Goal: Information Seeking & Learning: Learn about a topic

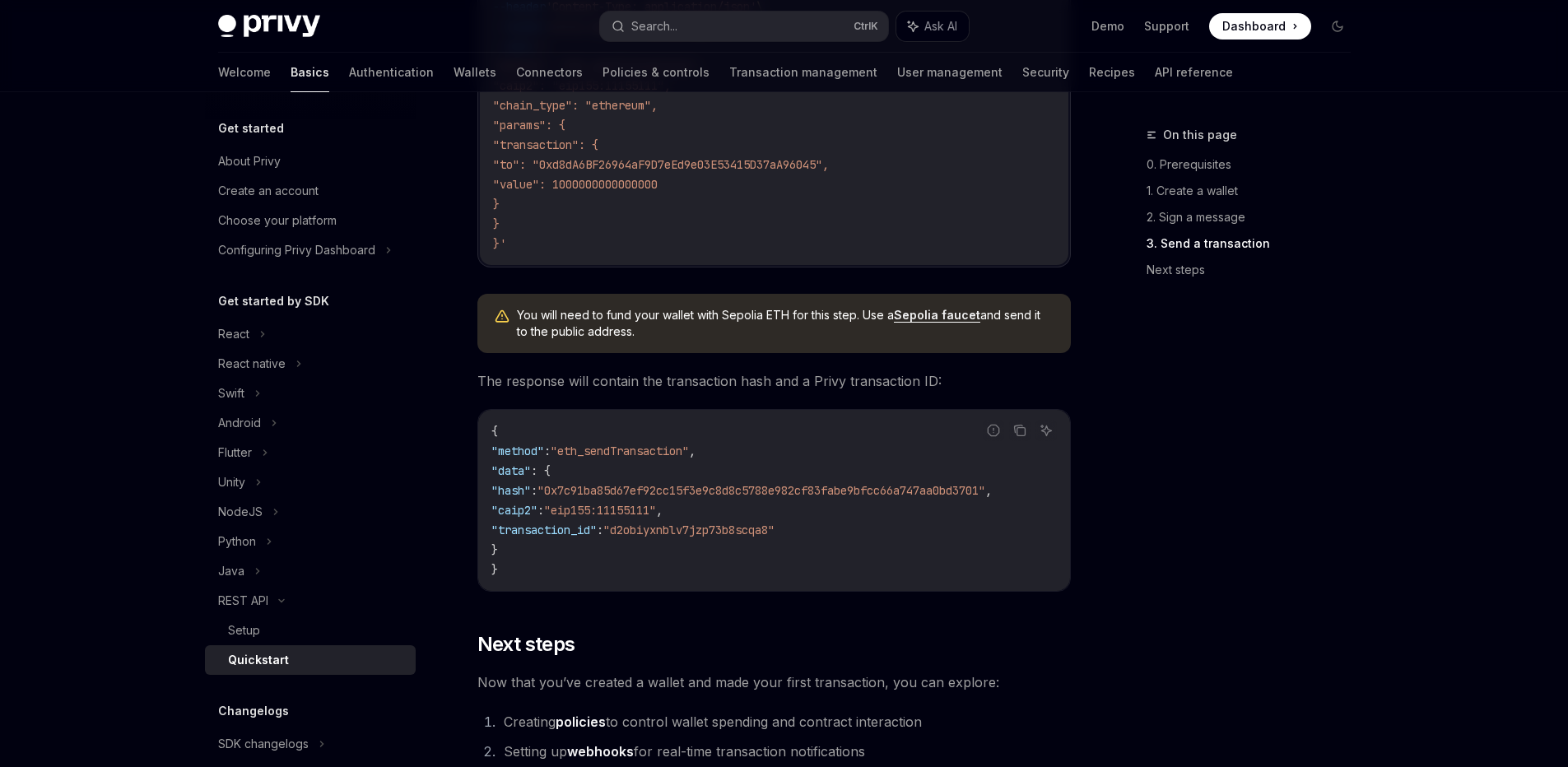
scroll to position [2139, 0]
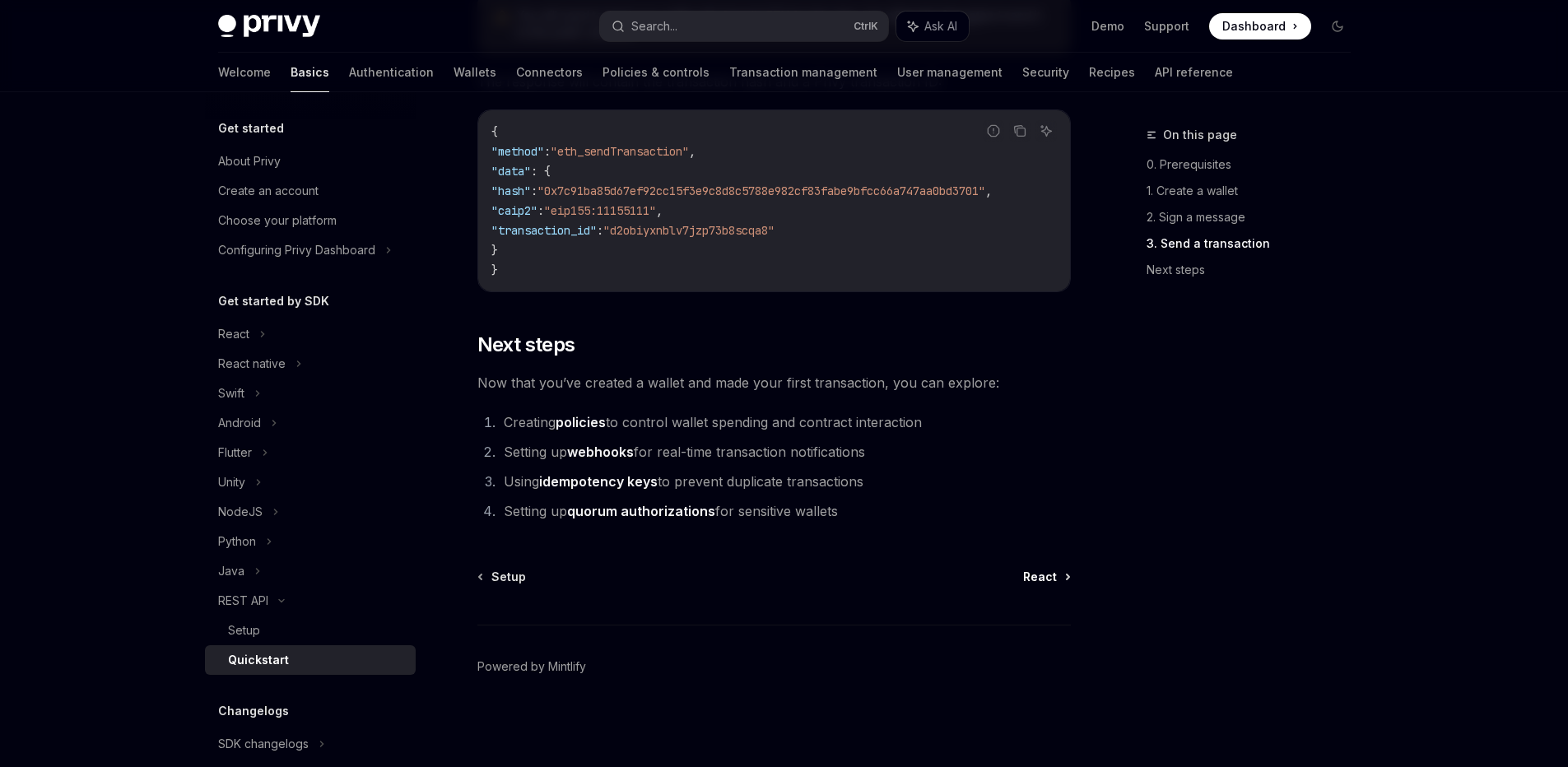
click at [1041, 577] on span "React" at bounding box center [1039, 576] width 34 height 16
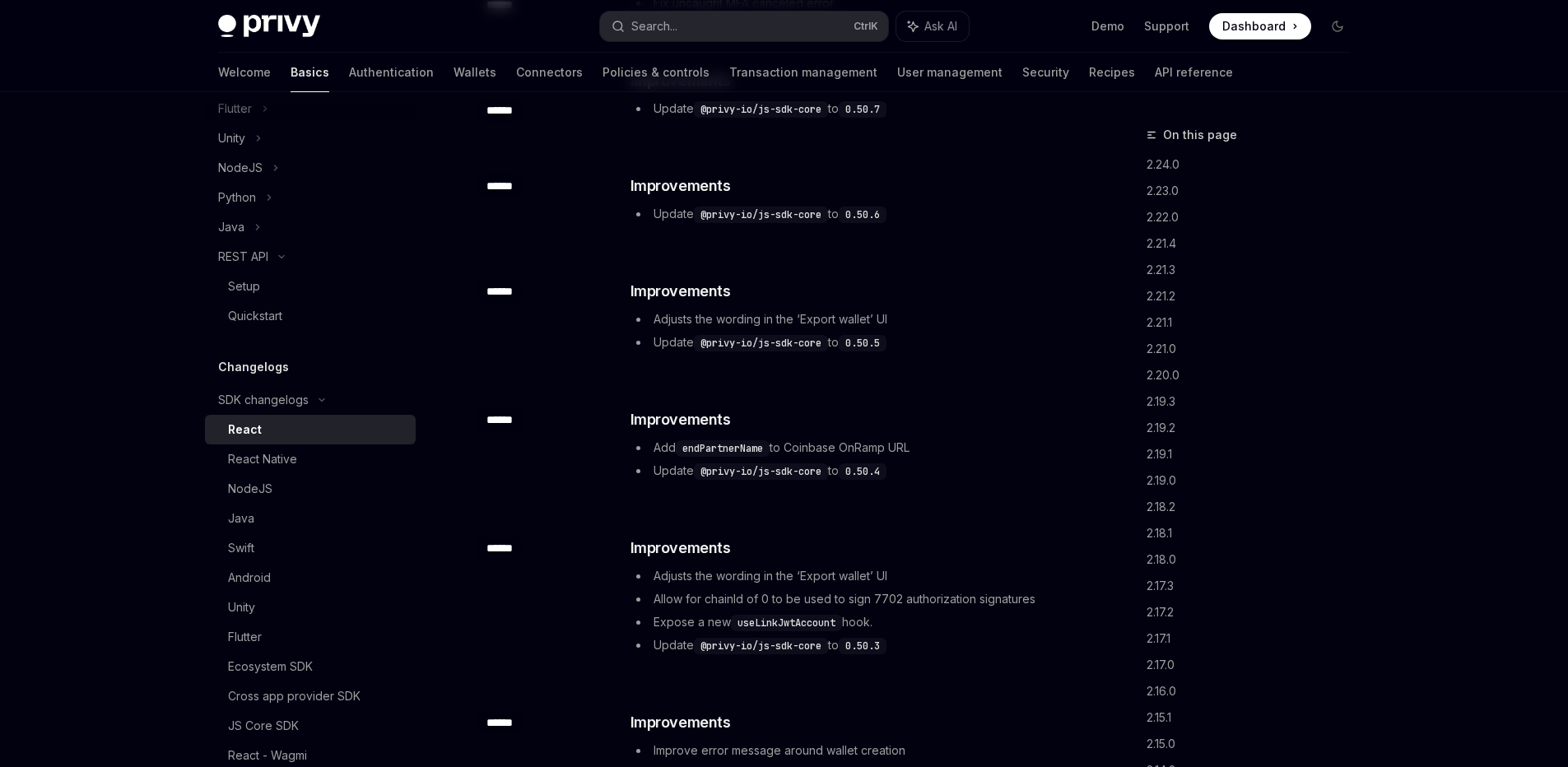
scroll to position [6406, 0]
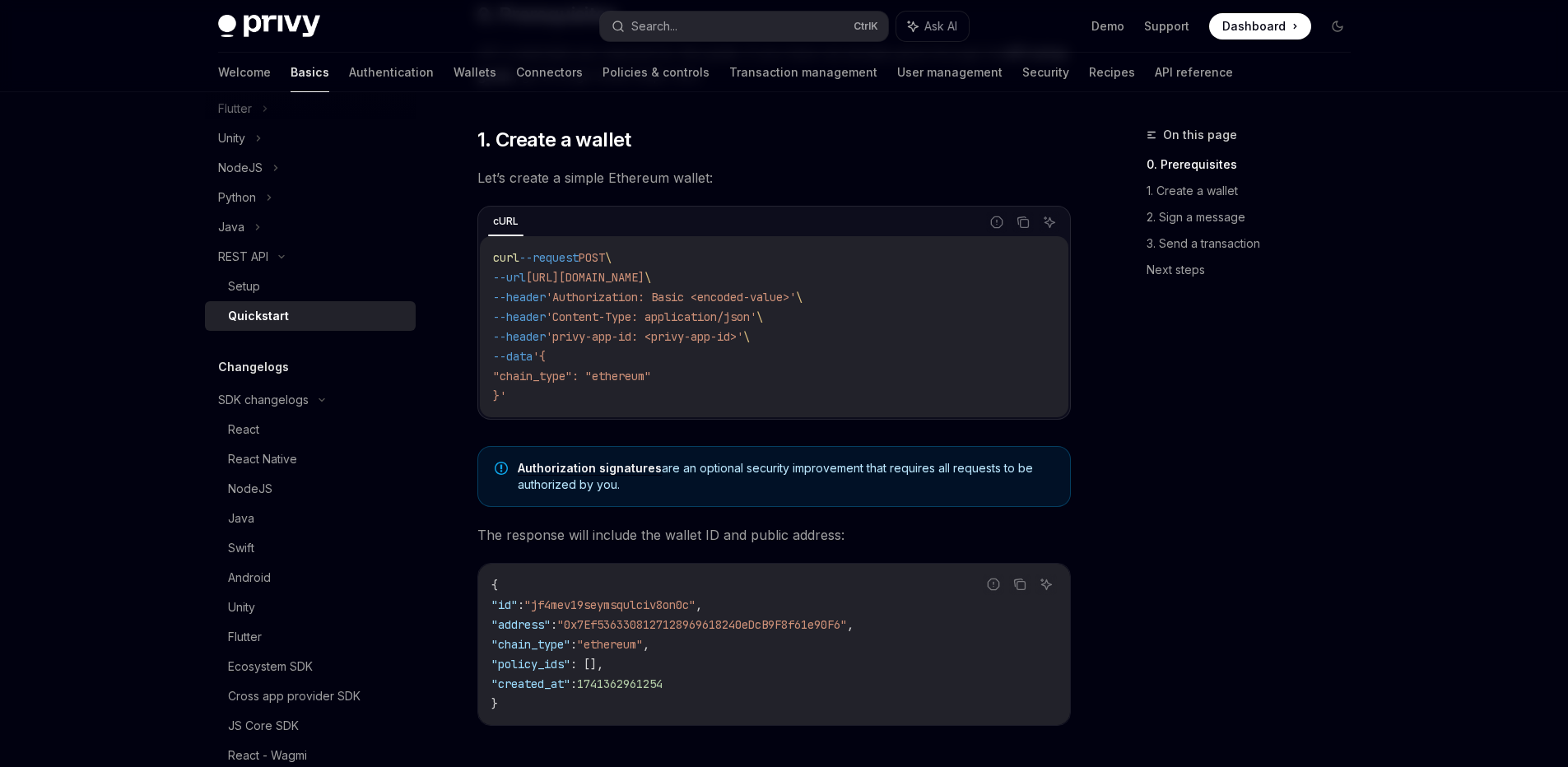
scroll to position [236, 0]
click at [299, 501] on link "NodeJS" at bounding box center [310, 488] width 211 height 30
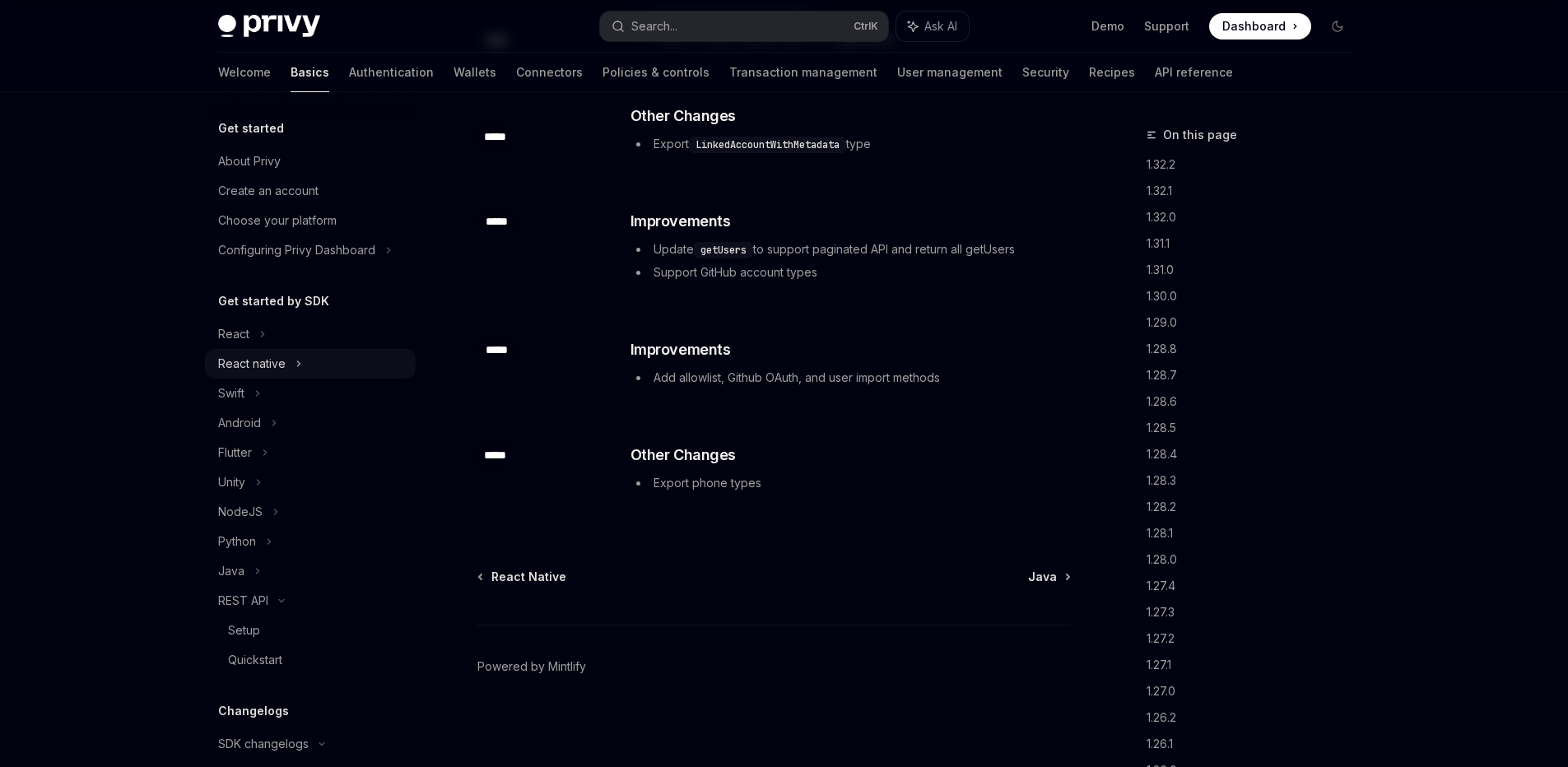
click at [245, 369] on div "React native" at bounding box center [252, 364] width 68 height 19
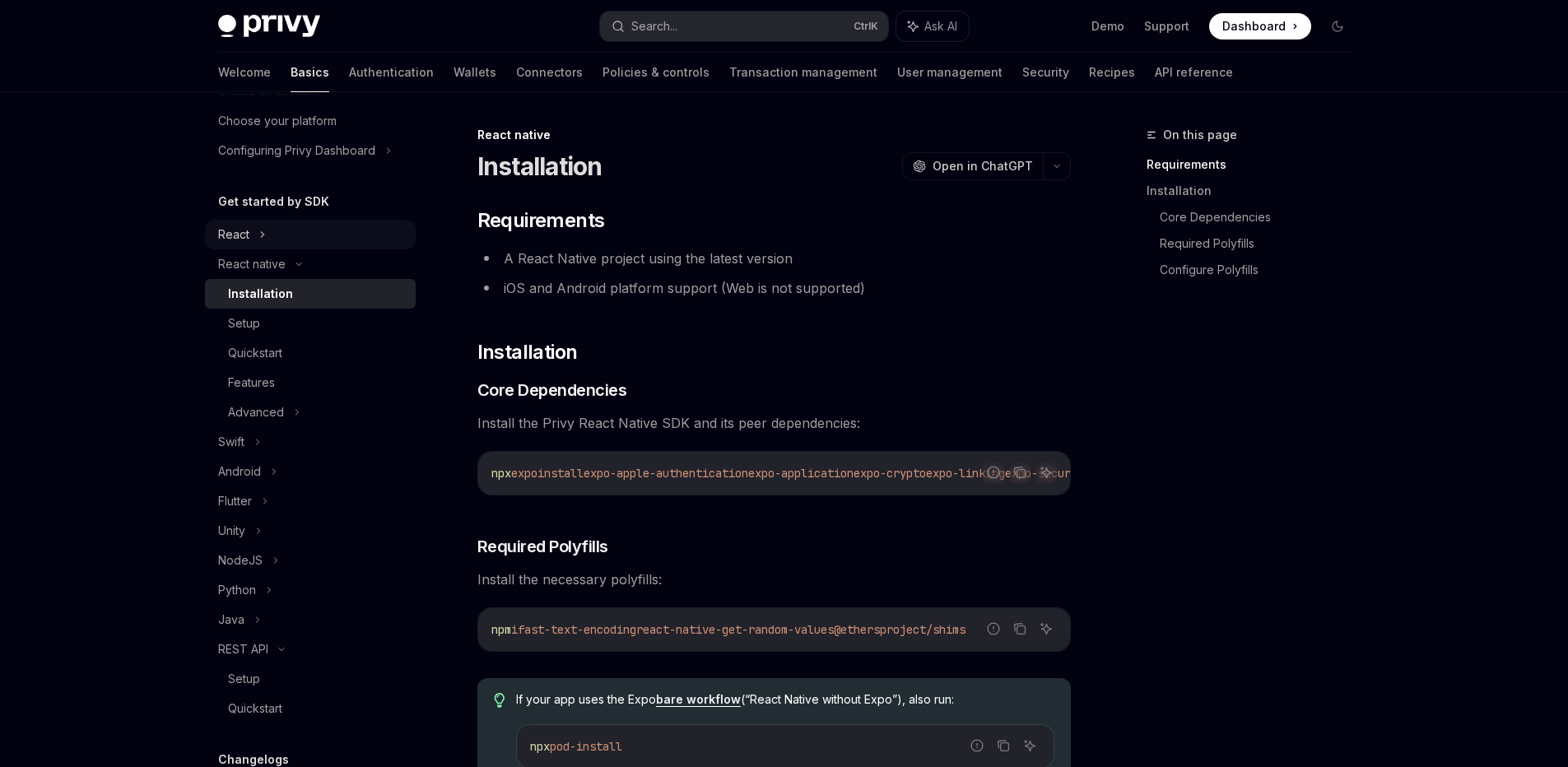
scroll to position [108, 0]
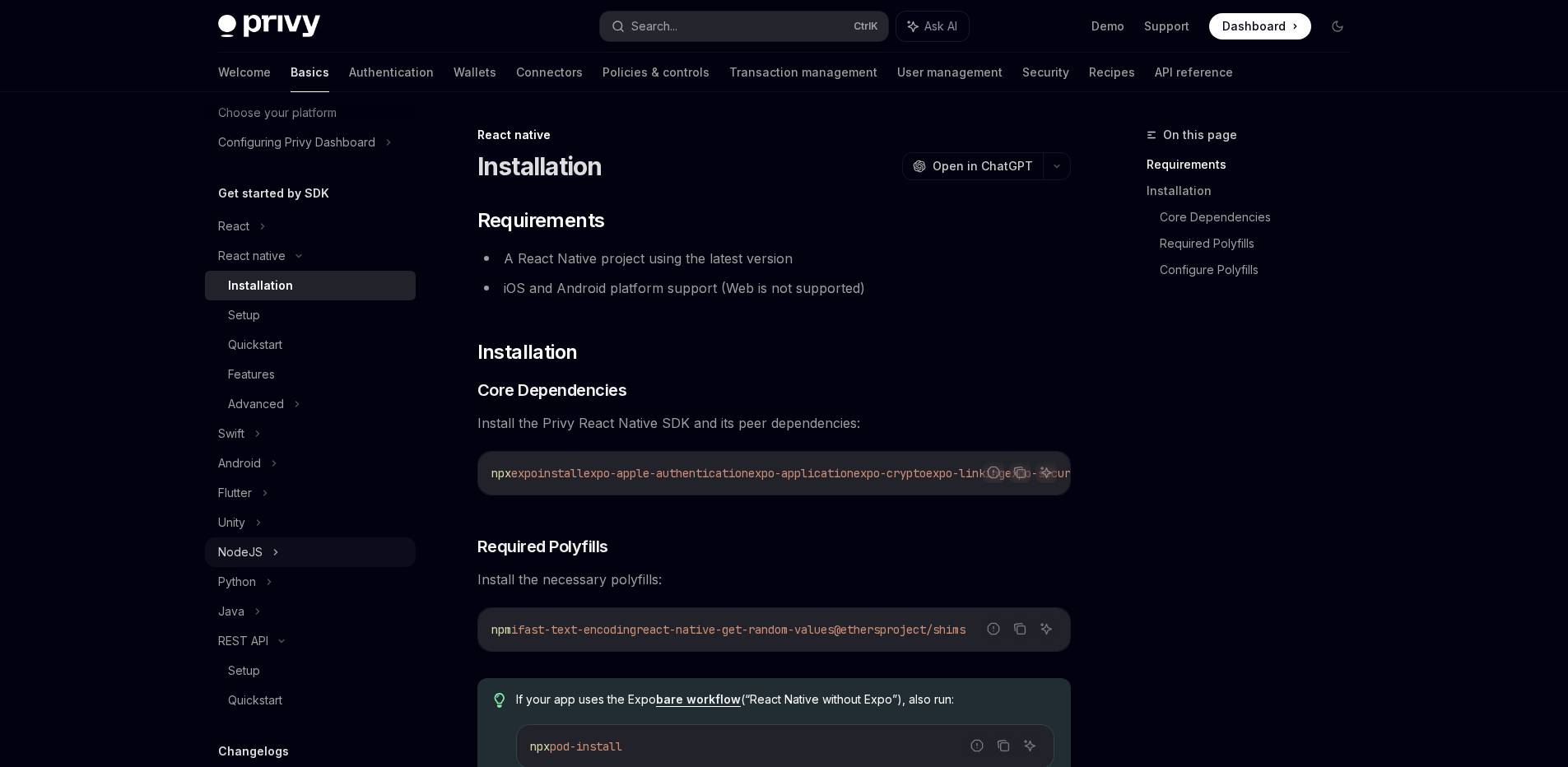
click at [241, 545] on div "NodeJS" at bounding box center [241, 552] width 44 height 19
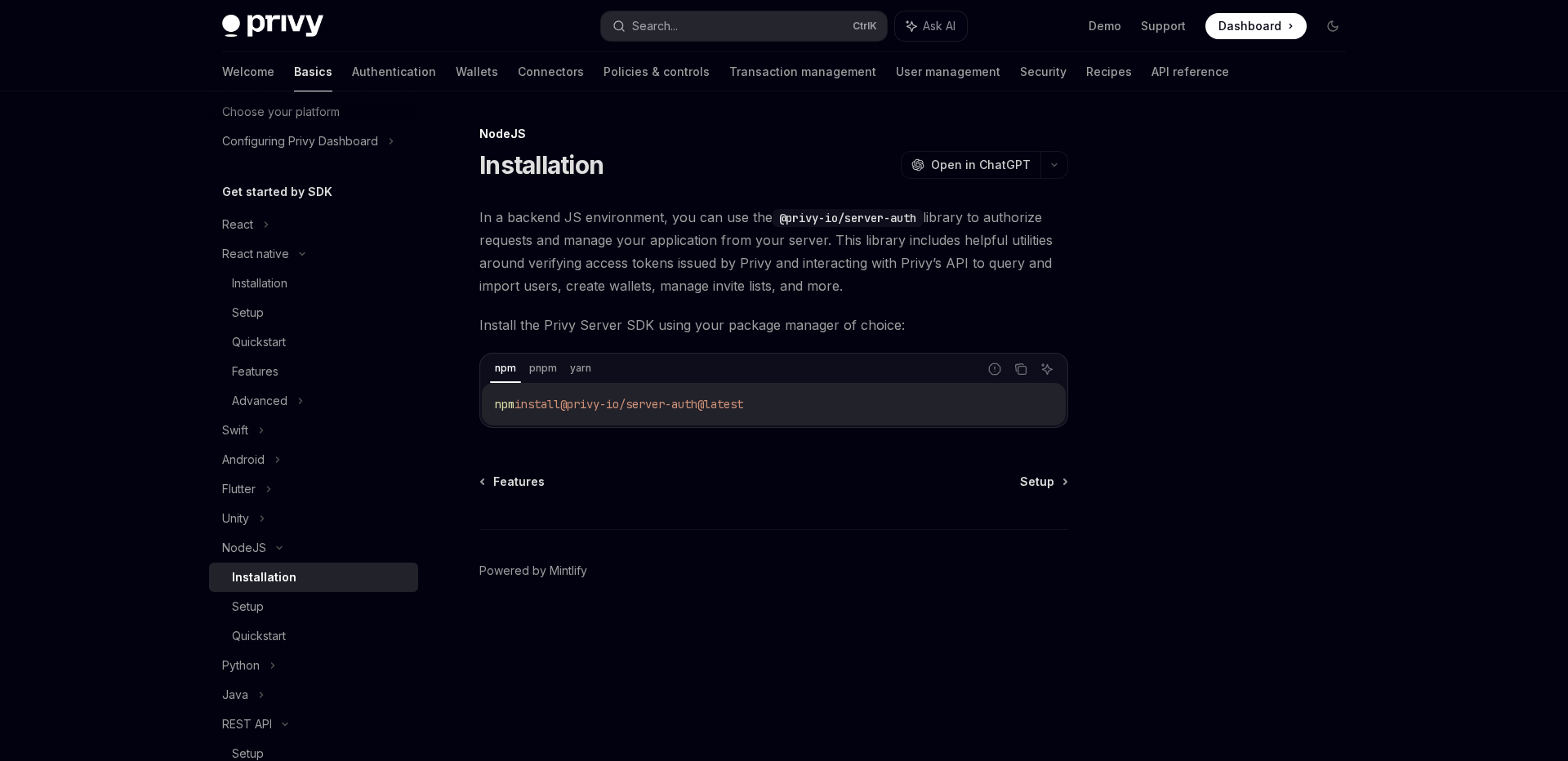
drag, startPoint x: 1069, startPoint y: 472, endPoint x: 1029, endPoint y: 514, distance: 58.0
click at [1029, 514] on div "NodeJS Installation OpenAI Open in ChatGPT OpenAI Open in ChatGPT In a backend …" at bounding box center [620, 442] width 901 height 637
click at [1056, 487] on link "Setup" at bounding box center [1042, 482] width 47 height 16
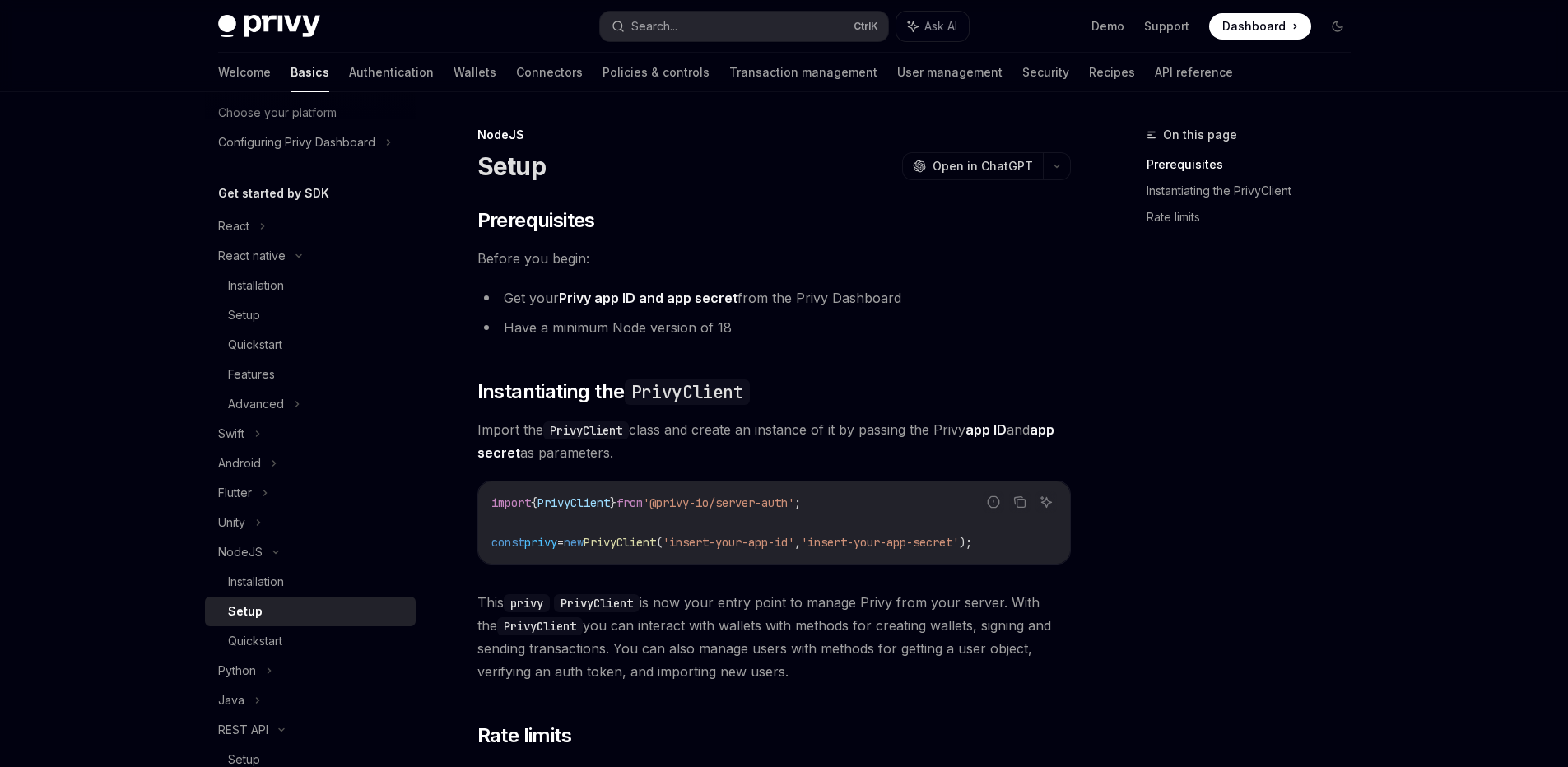
scroll to position [345, 0]
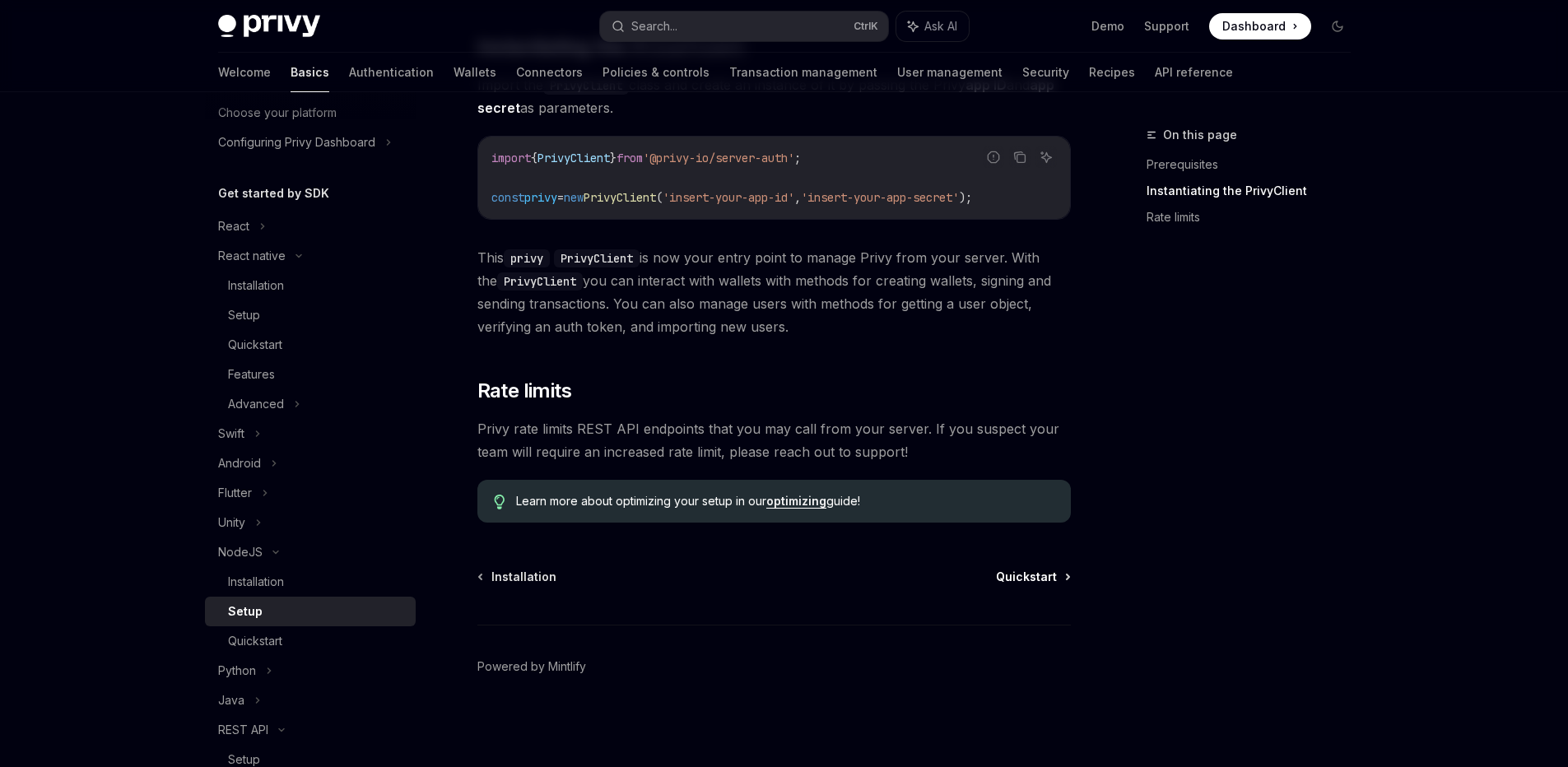
click at [1037, 574] on span "Quickstart" at bounding box center [1026, 576] width 61 height 16
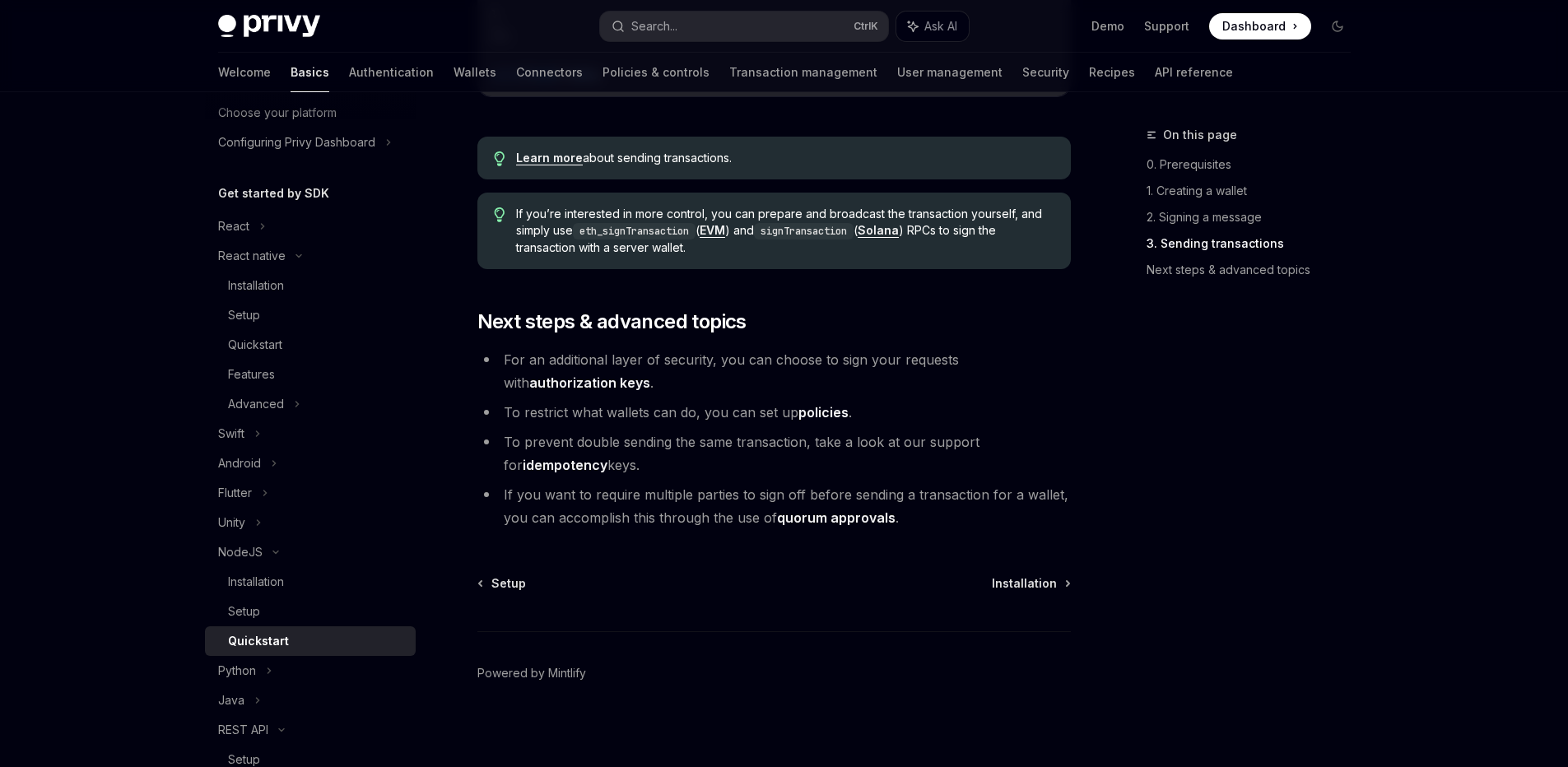
scroll to position [1693, 0]
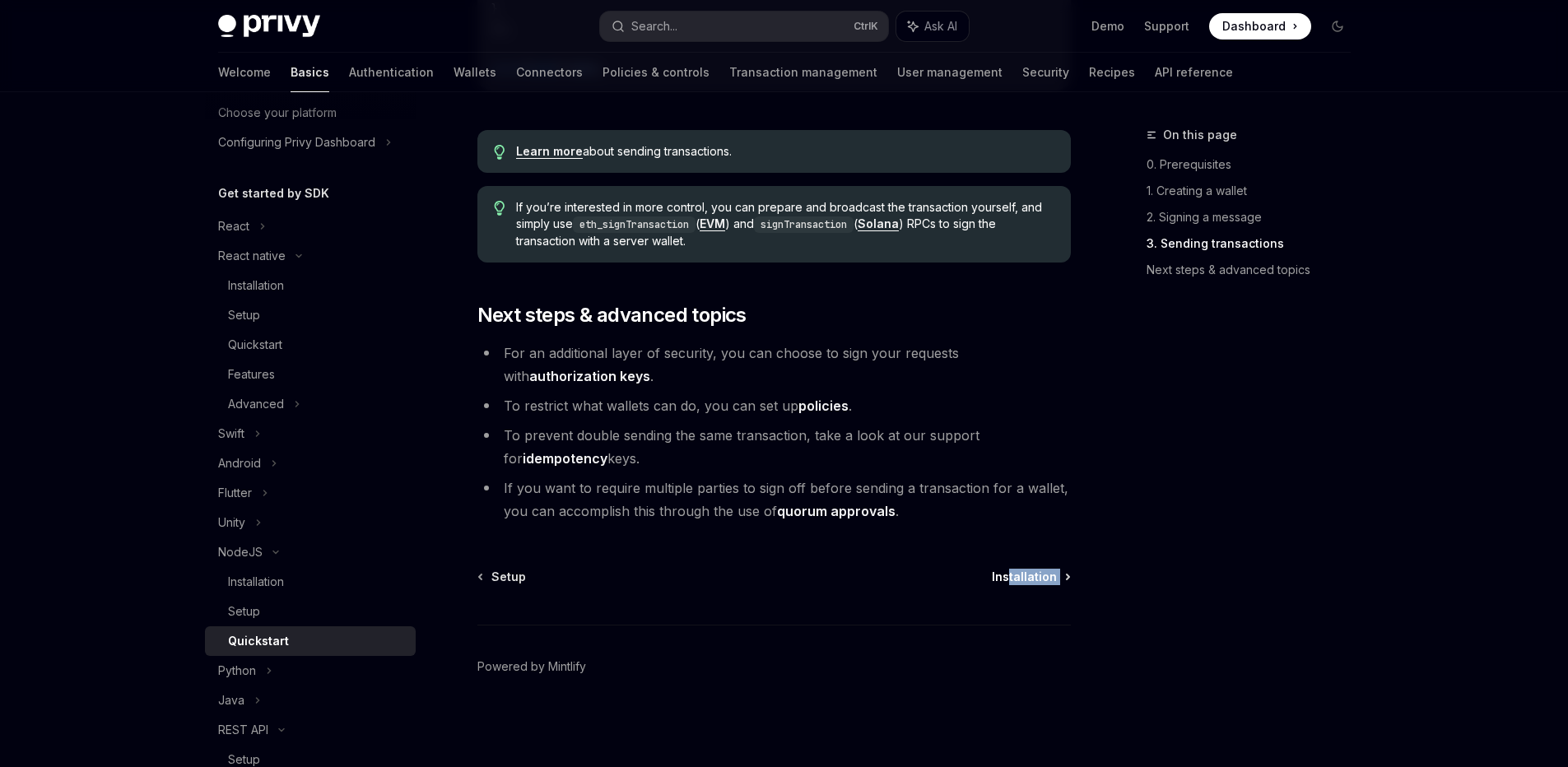
click at [1011, 579] on div "Setup Installation Powered by Mintlify" at bounding box center [774, 667] width 594 height 198
click at [1011, 579] on span "Installation" at bounding box center [1024, 576] width 65 height 16
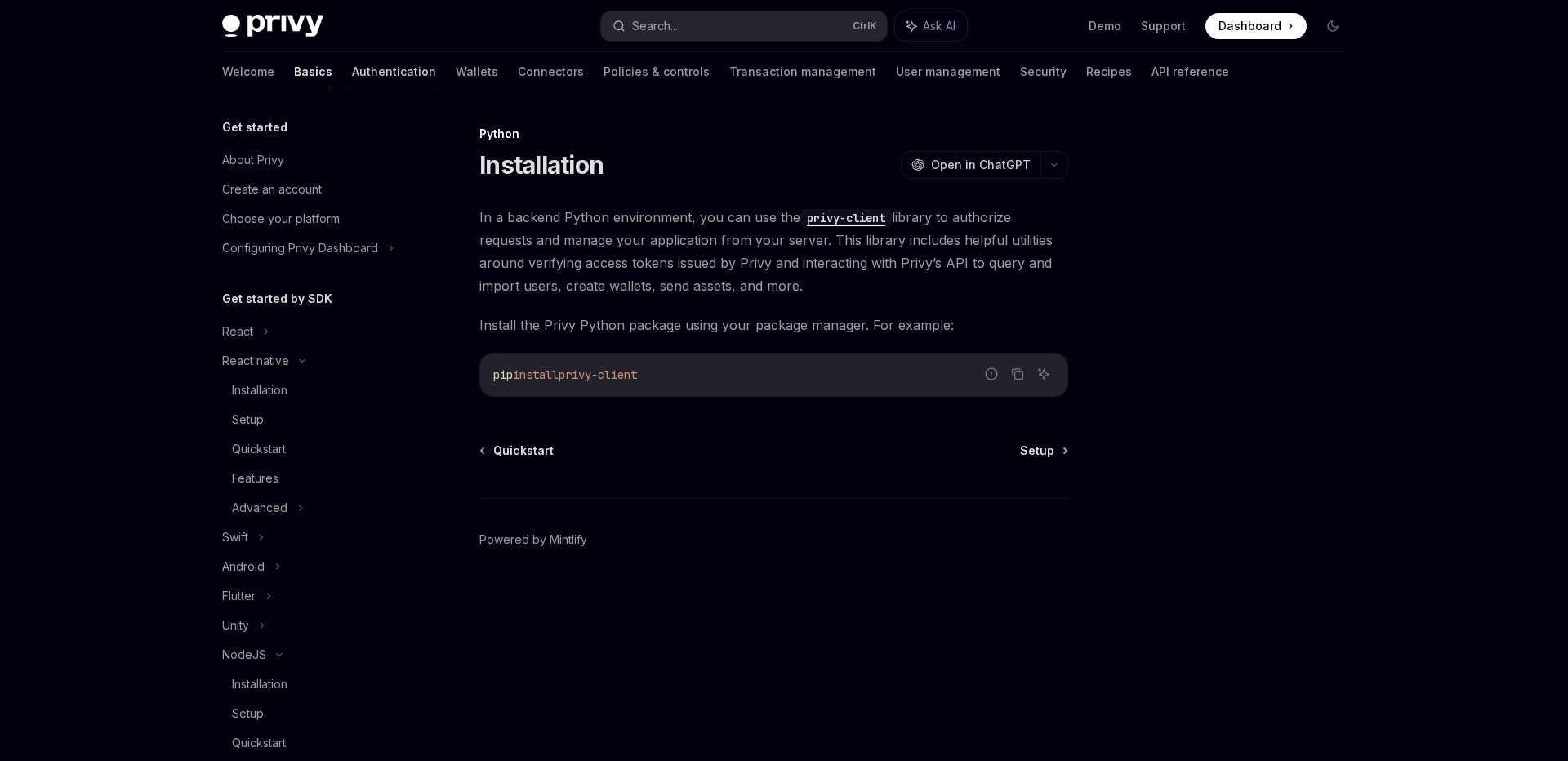
click at [352, 76] on link "Authentication" at bounding box center [394, 71] width 84 height 39
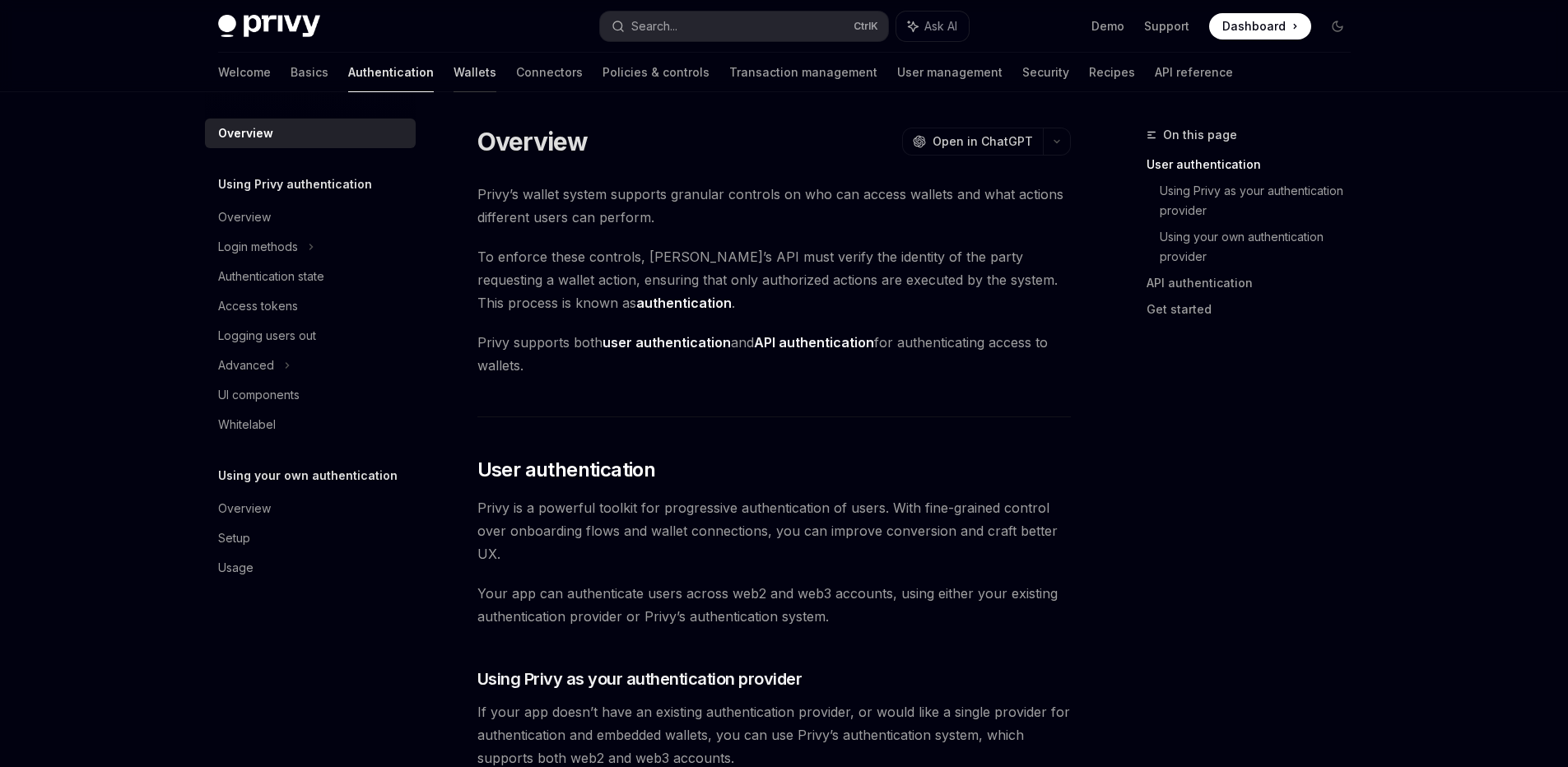
click at [453, 80] on link "Wallets" at bounding box center [475, 72] width 43 height 40
type textarea "*"
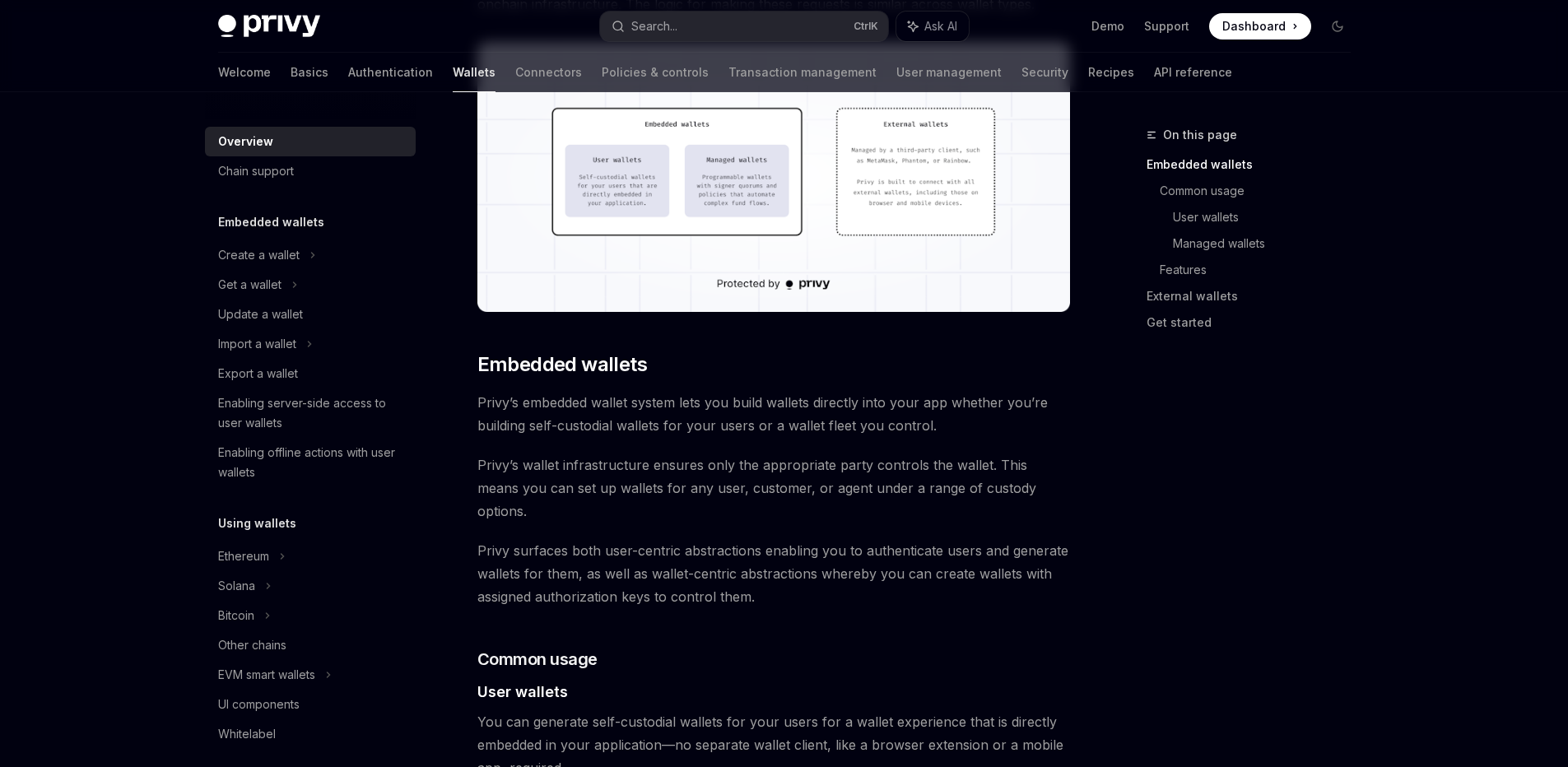
scroll to position [603, 0]
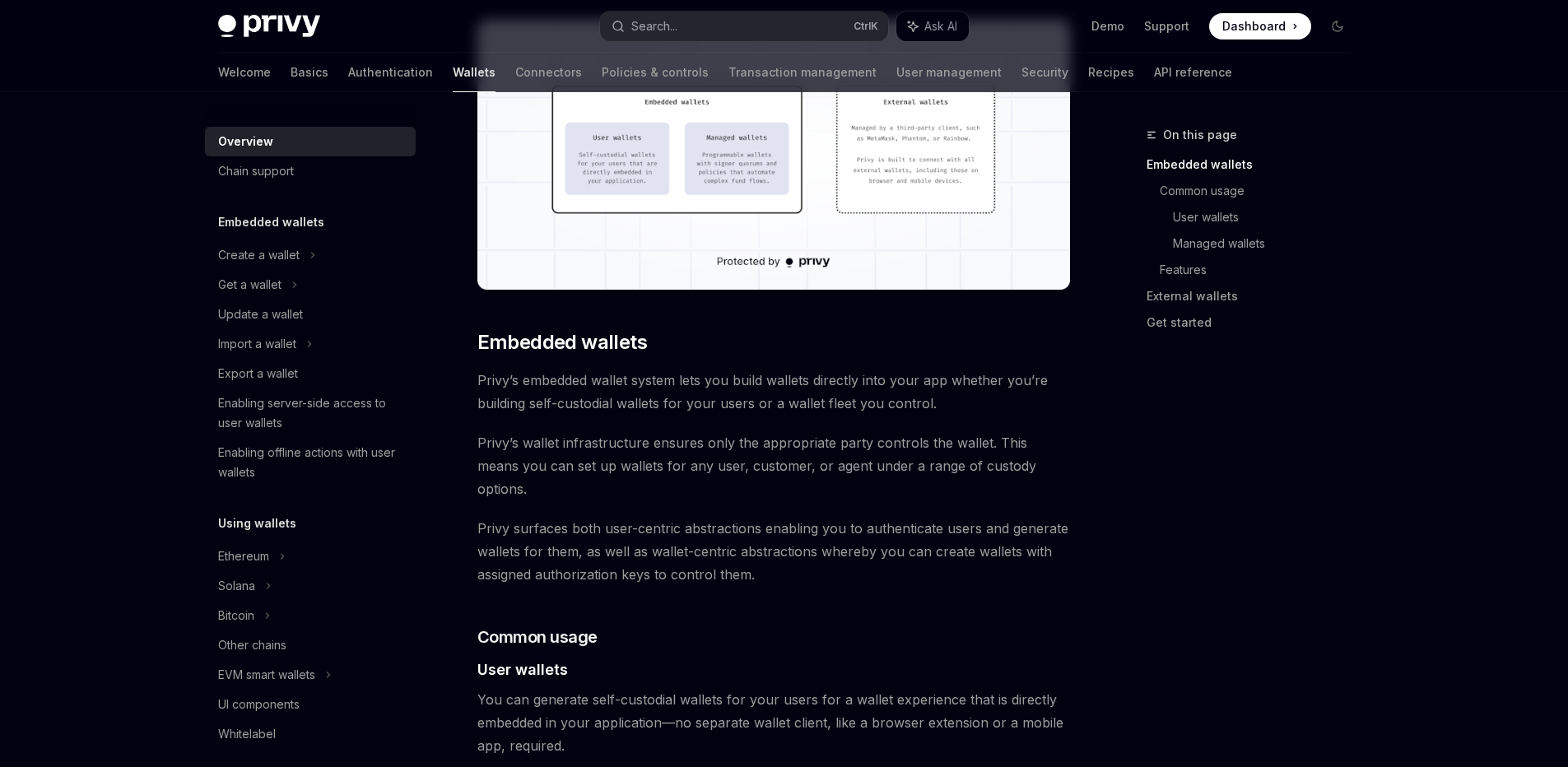
click at [678, 188] on img at bounding box center [774, 154] width 594 height 270
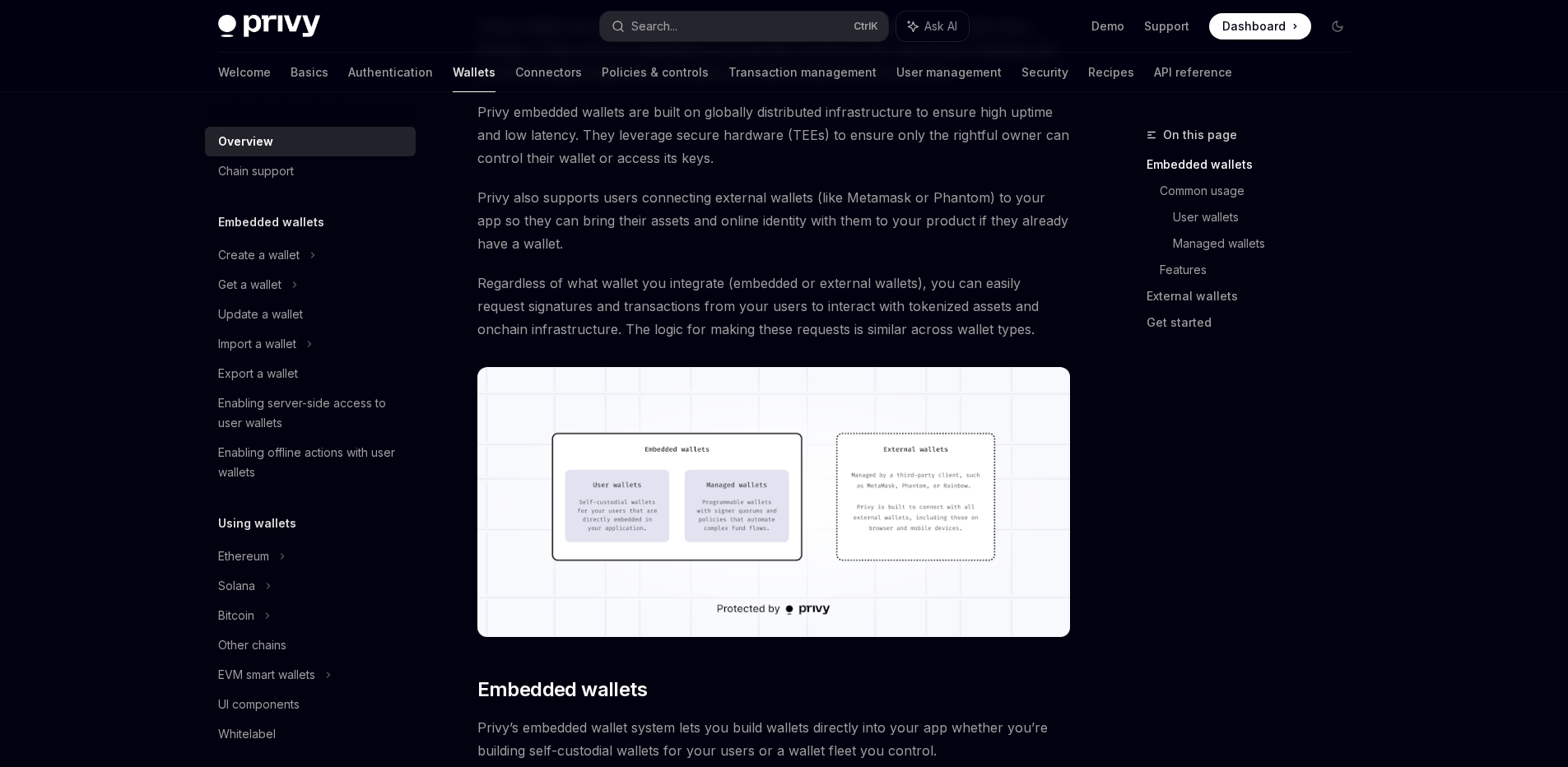
scroll to position [0, 0]
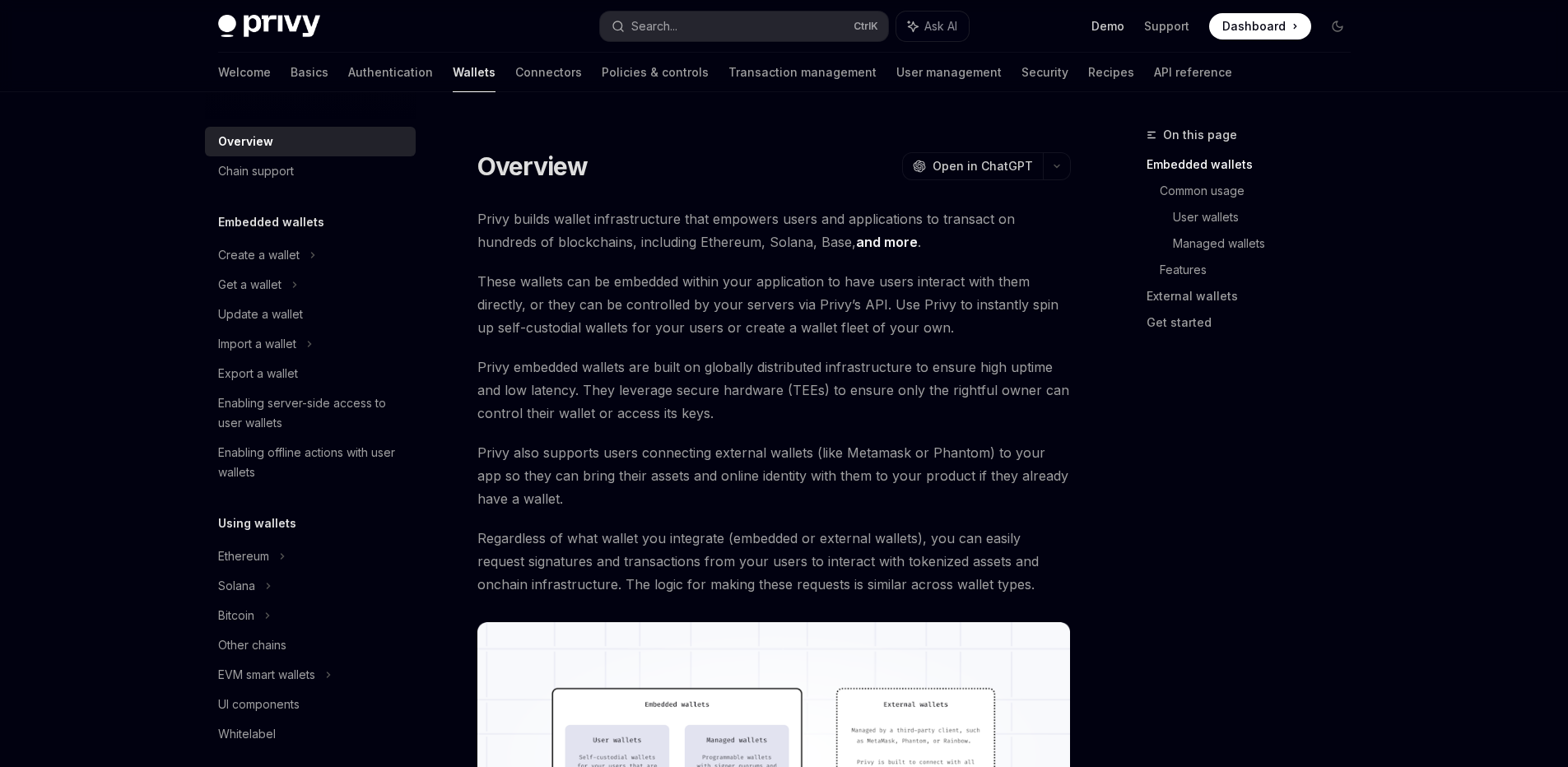
click at [1117, 24] on link "Demo" at bounding box center [1108, 26] width 33 height 16
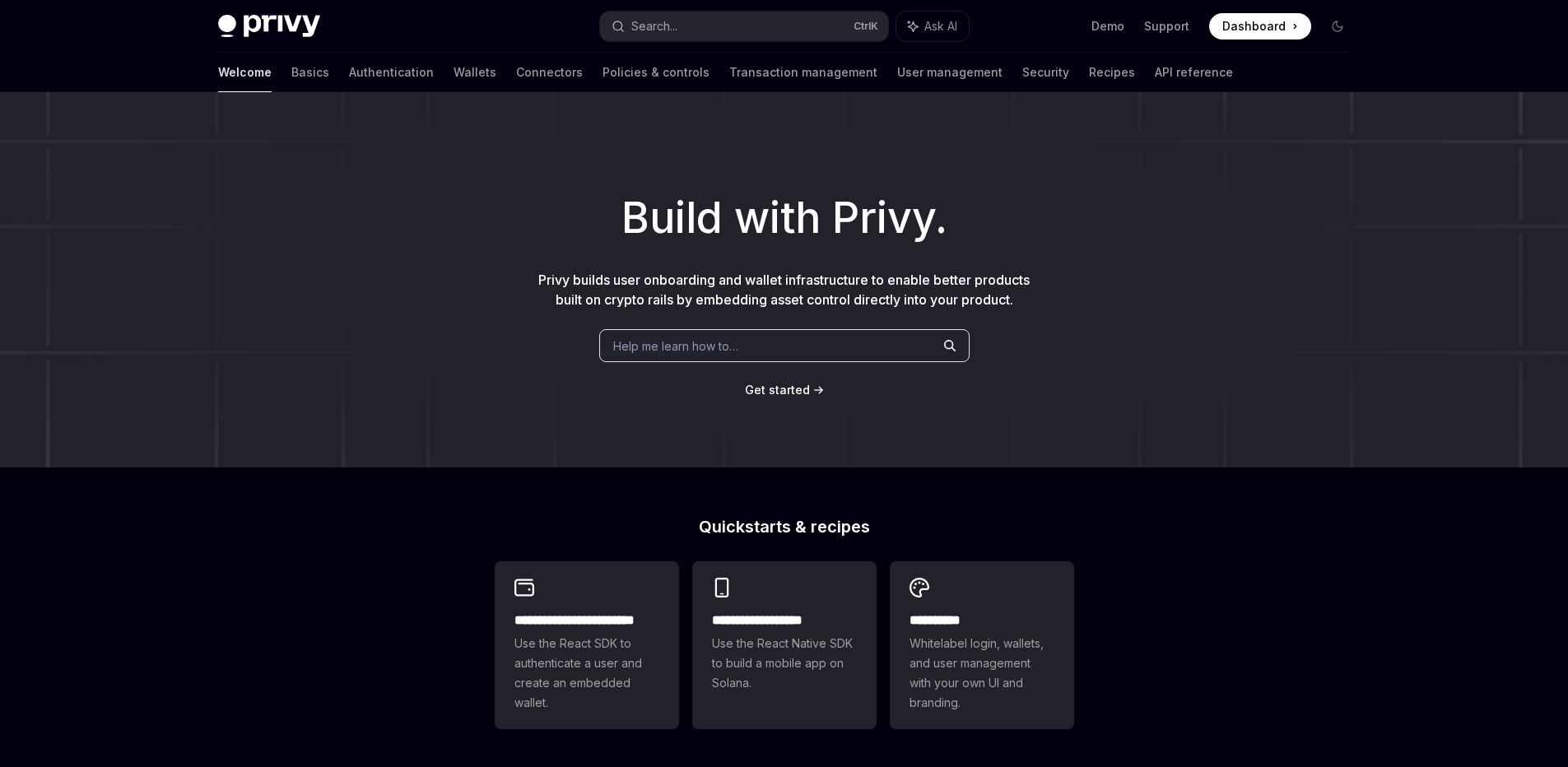
scroll to position [542, 0]
